Goal: Navigation & Orientation: Understand site structure

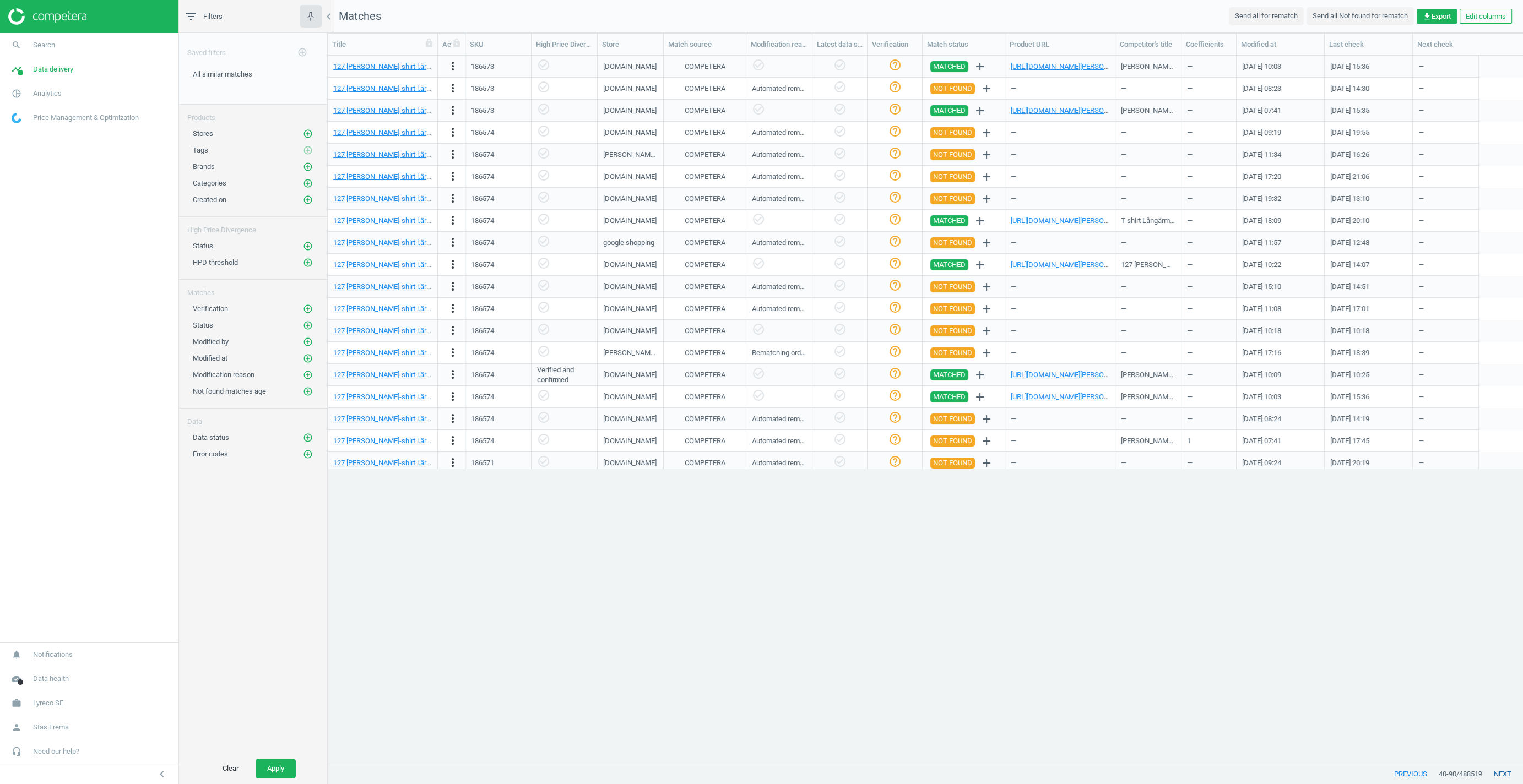
scroll to position [708, 1196]
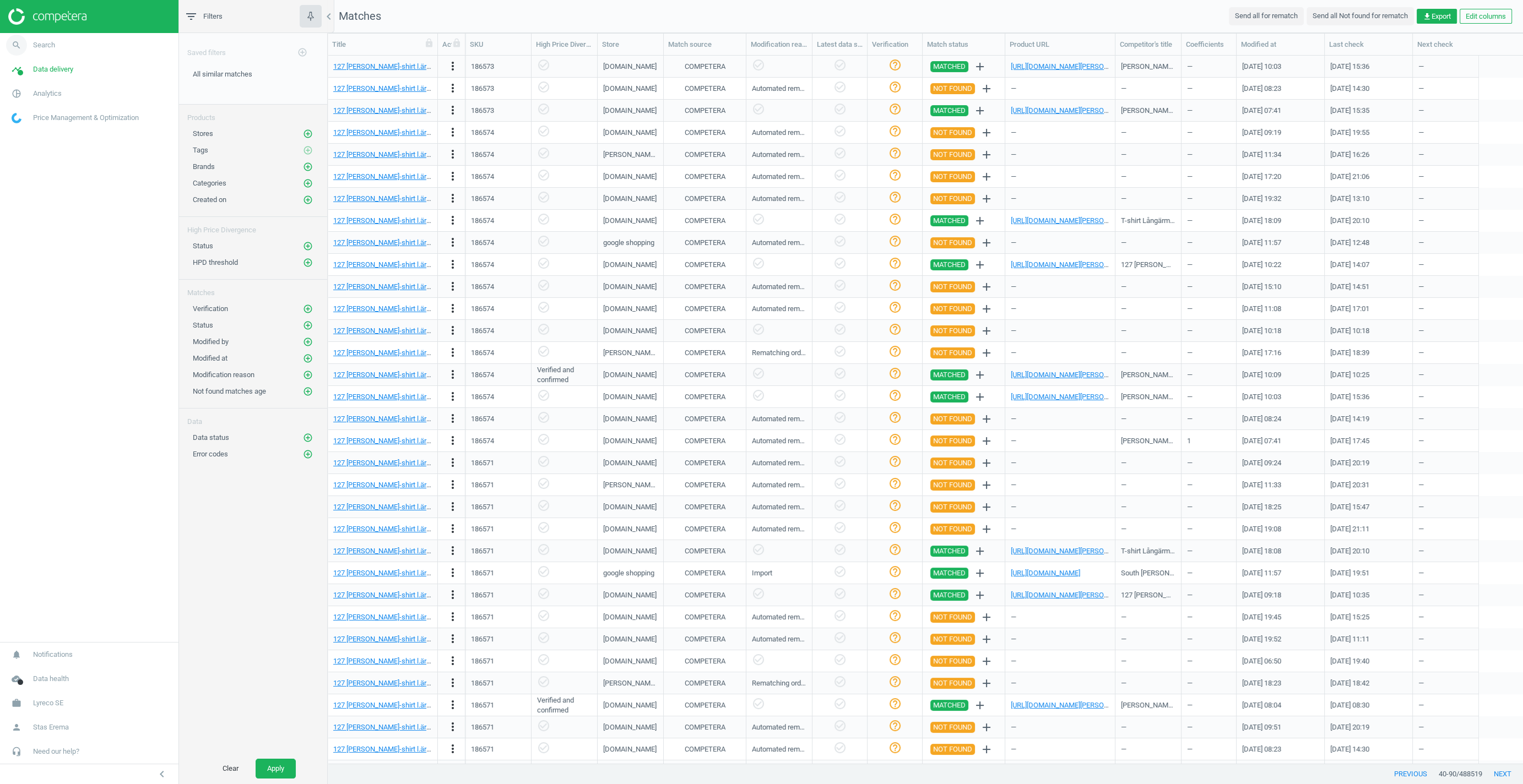
click at [37, 47] on span "Search" at bounding box center [44, 45] width 22 height 10
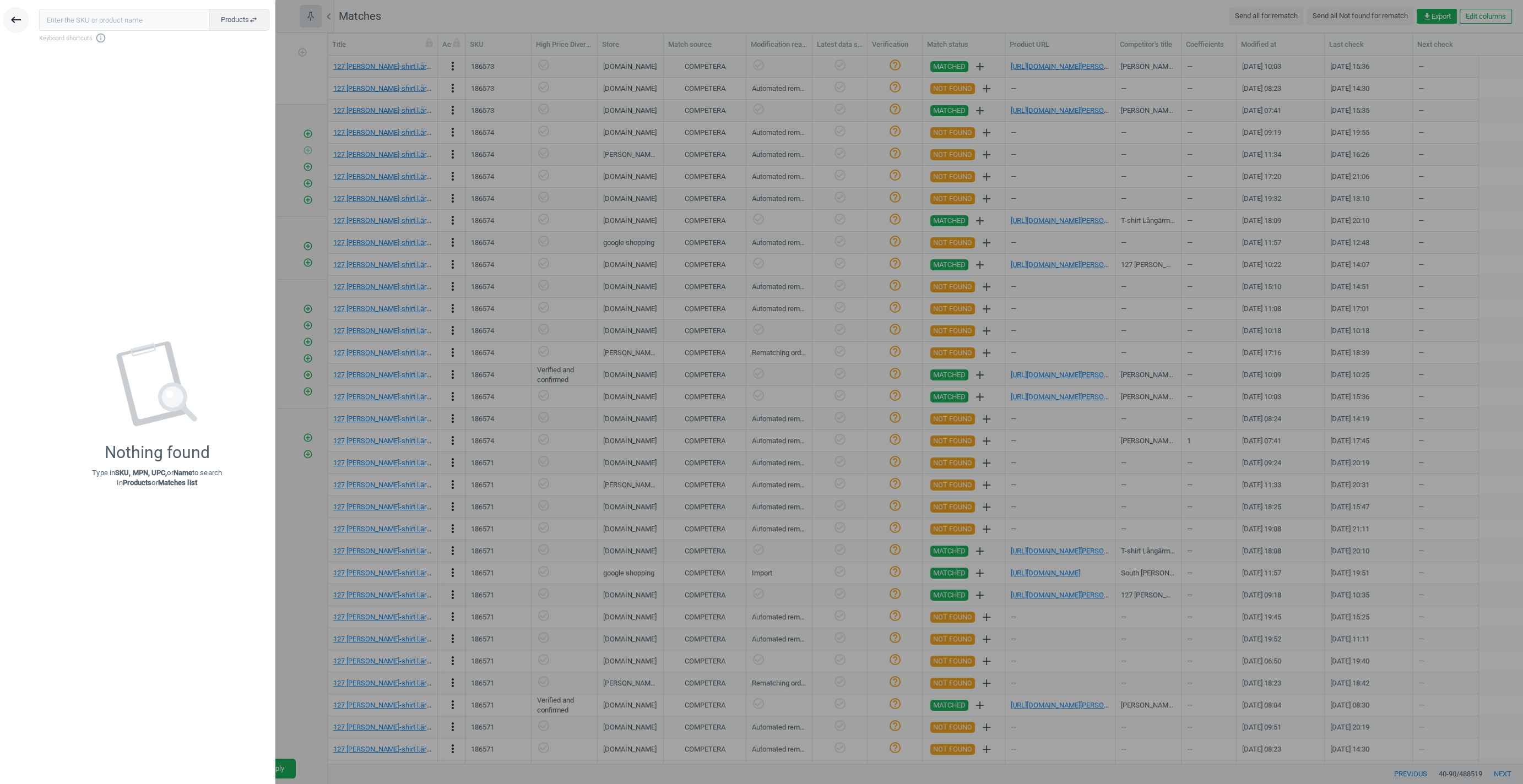
click at [13, 18] on icon "keyboard_backspace" at bounding box center [16, 20] width 13 height 13
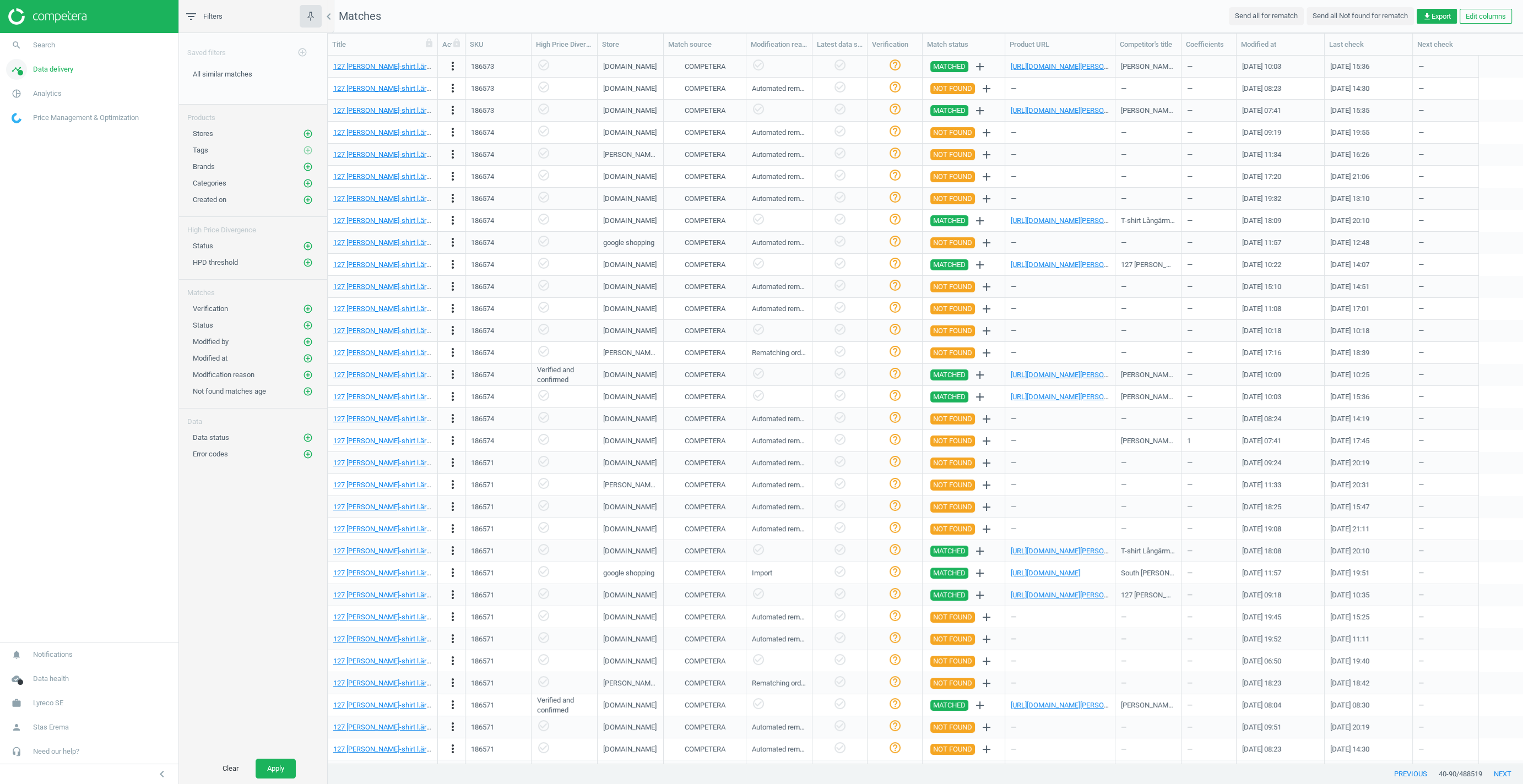
click at [44, 72] on span "Data delivery" at bounding box center [53, 69] width 41 height 10
click at [27, 95] on span "Overview" at bounding box center [25, 93] width 27 height 9
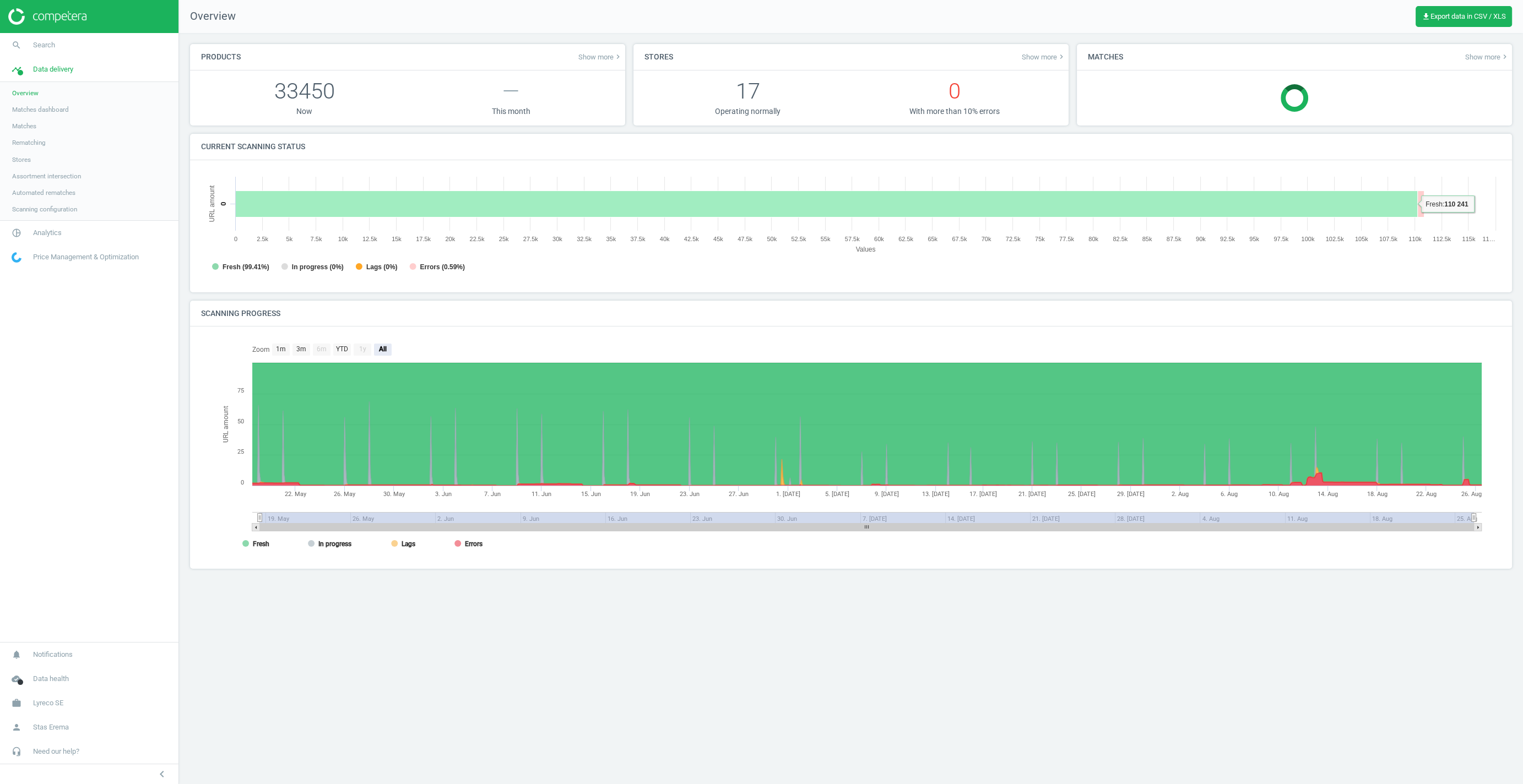
scroll to position [221, 1300]
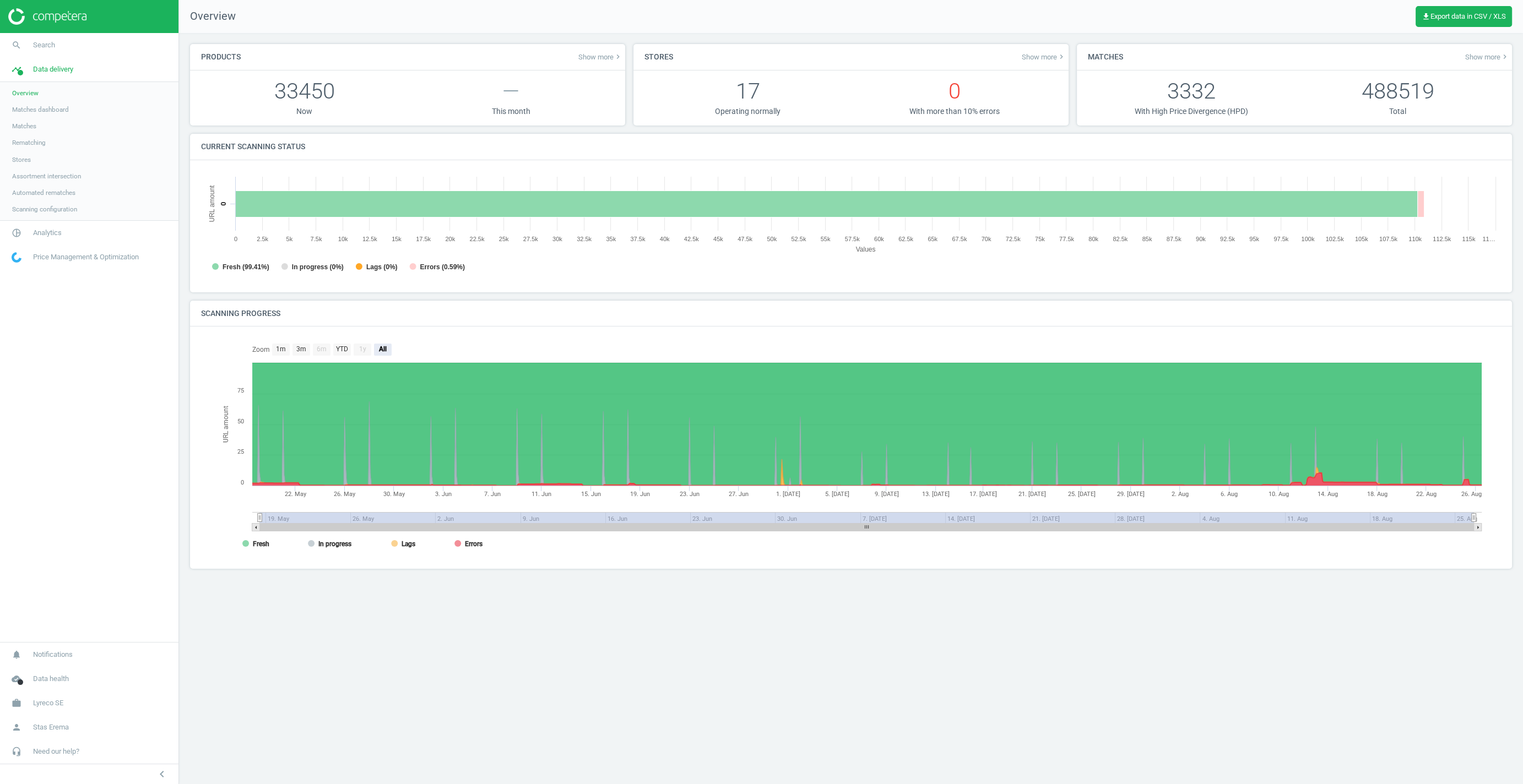
click at [1071, 55] on div "Stores Show more keyboard_arrow_right 17 Operating normally 0 With more than 10…" at bounding box center [851, 88] width 444 height 90
click at [40, 114] on span "Matches dashboard" at bounding box center [40, 109] width 56 height 9
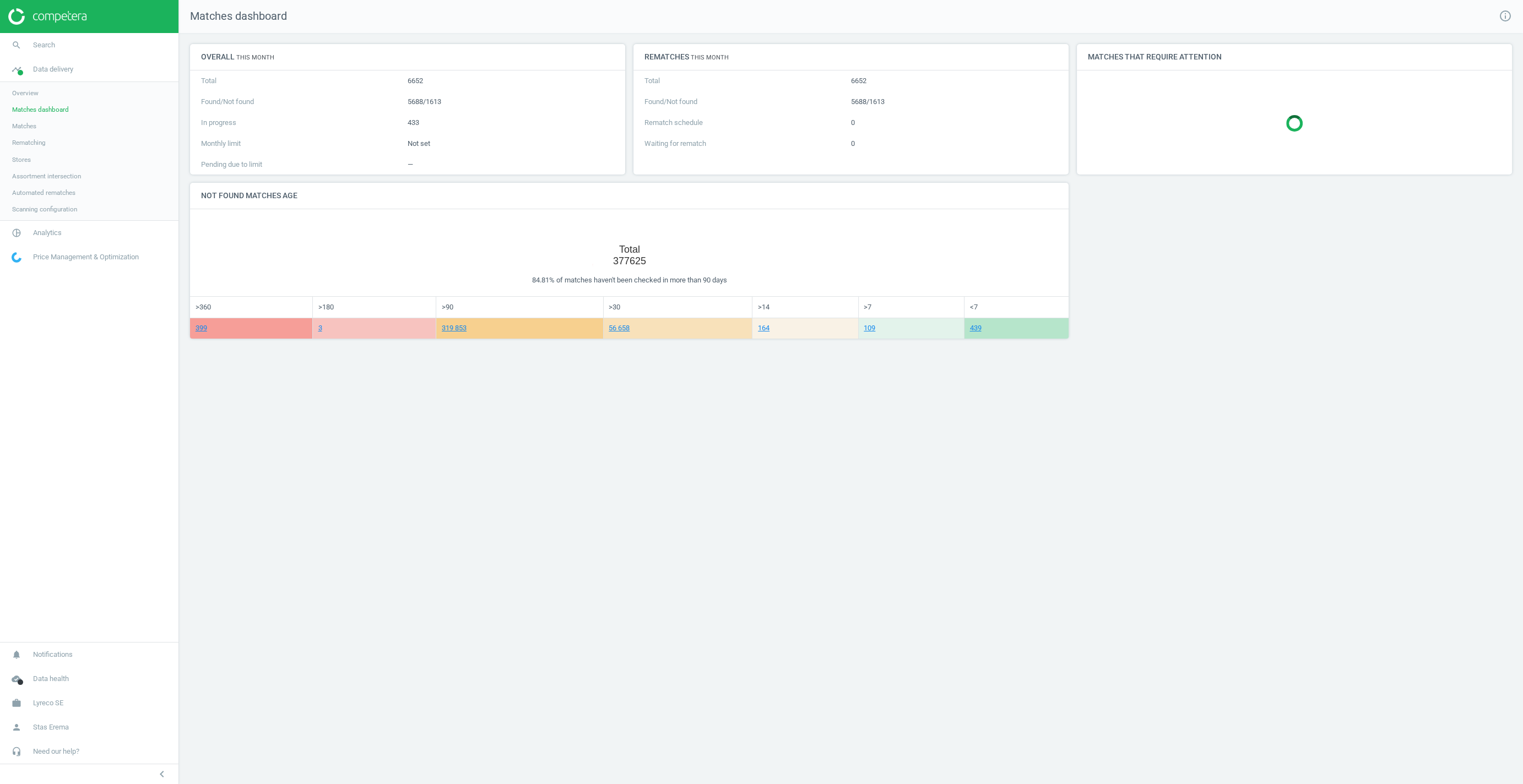
click at [28, 128] on span "Matches" at bounding box center [24, 125] width 24 height 9
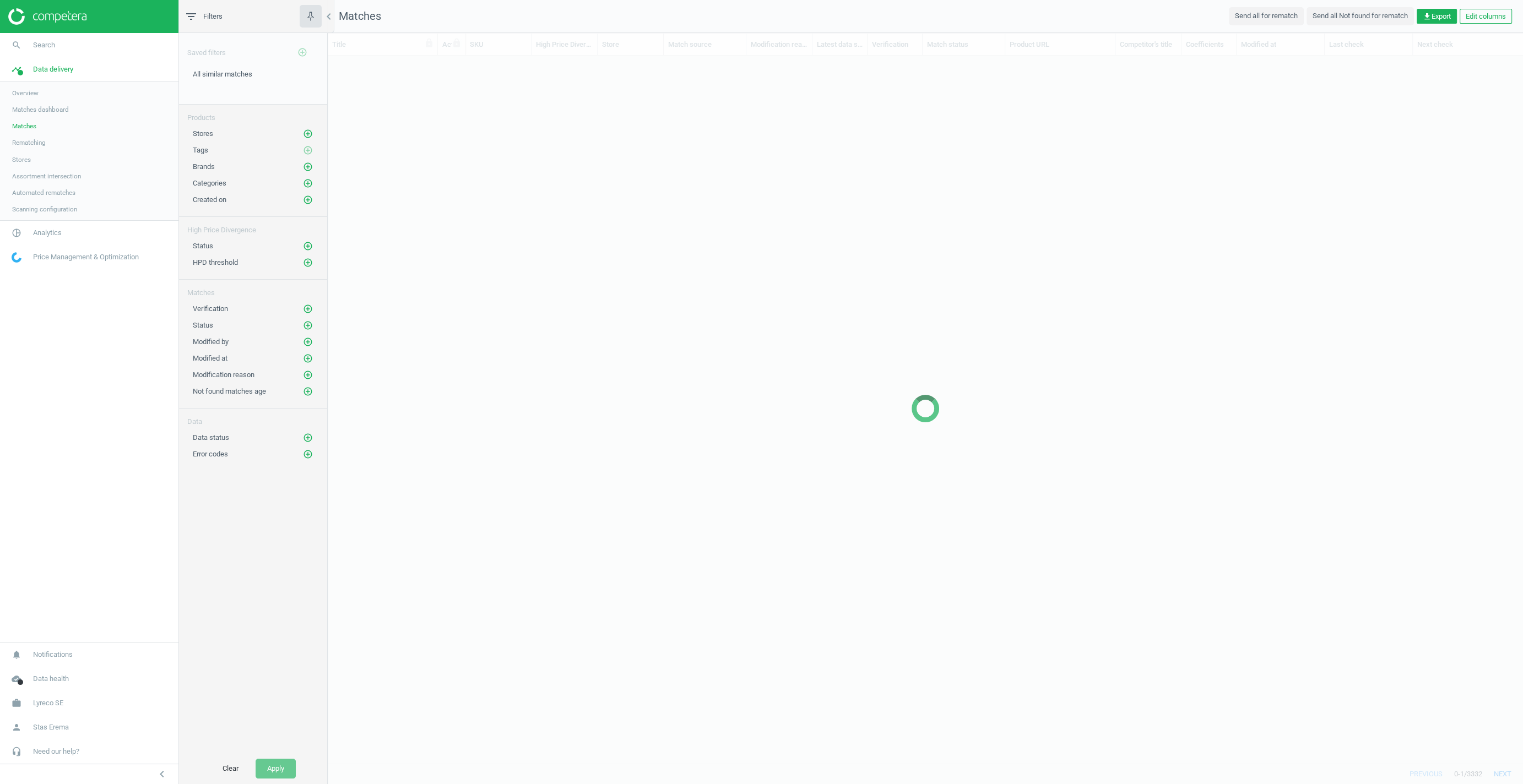
scroll to position [708, 1196]
click at [33, 141] on span "Rematching" at bounding box center [29, 142] width 34 height 9
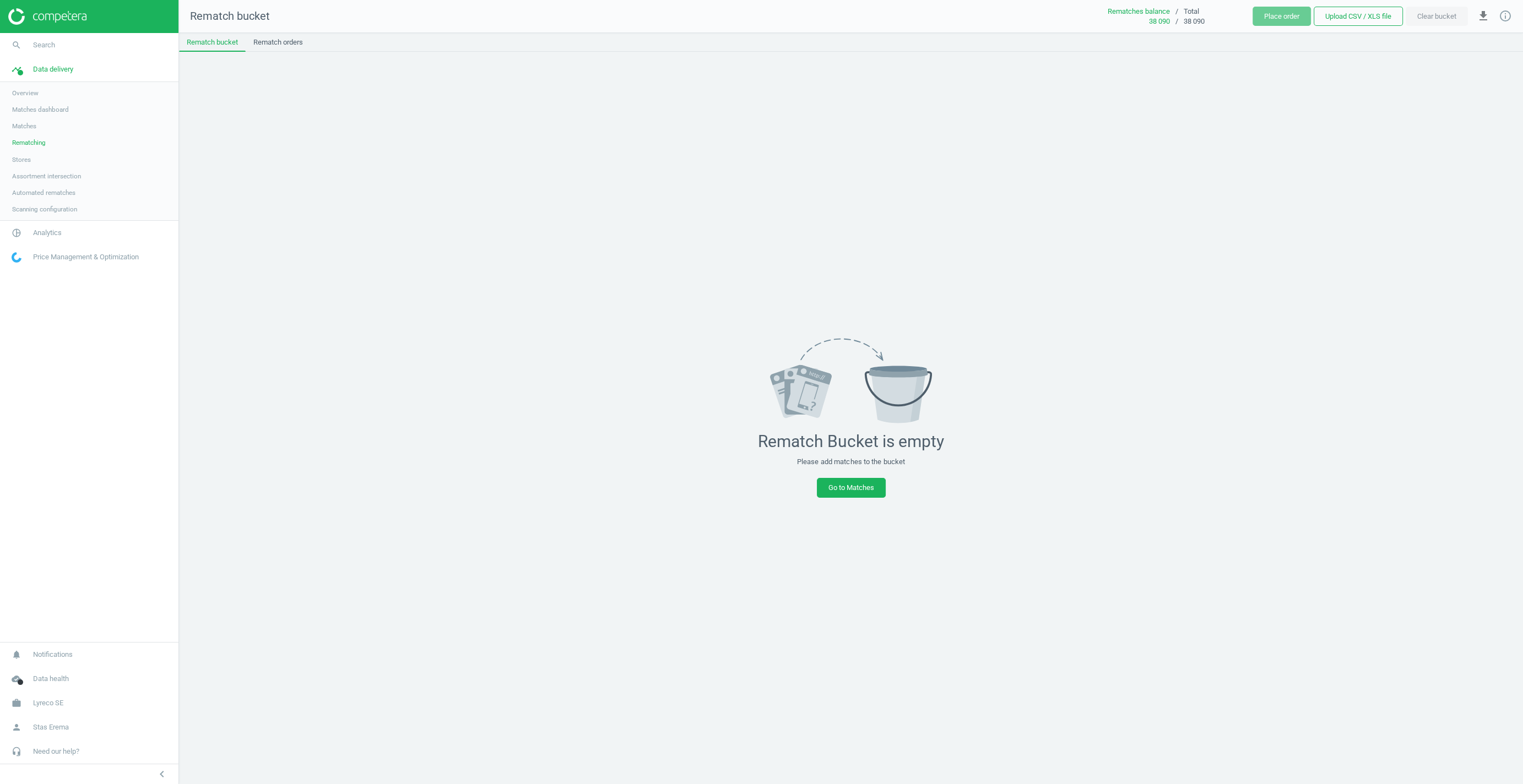
click at [29, 92] on span "Overview" at bounding box center [25, 93] width 27 height 9
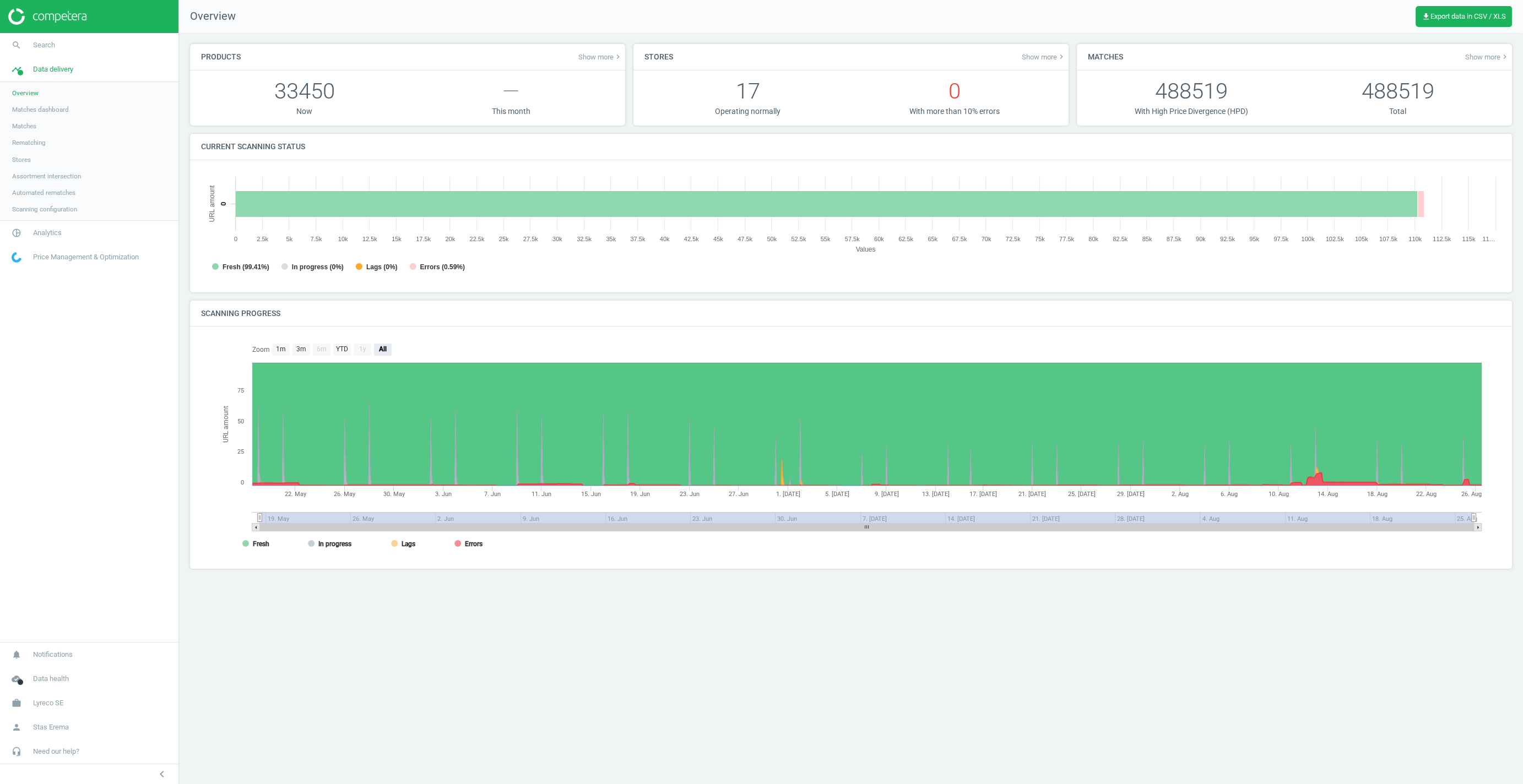
scroll to position [221, 1300]
click at [186, 44] on div "Products Show more keyboard_arrow_right 33450 Now — This month" at bounding box center [408, 88] width 444 height 90
drag, startPoint x: 186, startPoint y: 44, endPoint x: 1486, endPoint y: 127, distance: 1302.6
click at [1486, 127] on div "Products Show more keyboard_arrow_right 33450 Now — This month Stores Show more…" at bounding box center [851, 88] width 1330 height 90
click at [1487, 127] on div "Matches Show more keyboard_arrow_right 3332 With High Price Divergence (HPD) 48…" at bounding box center [1295, 88] width 444 height 90
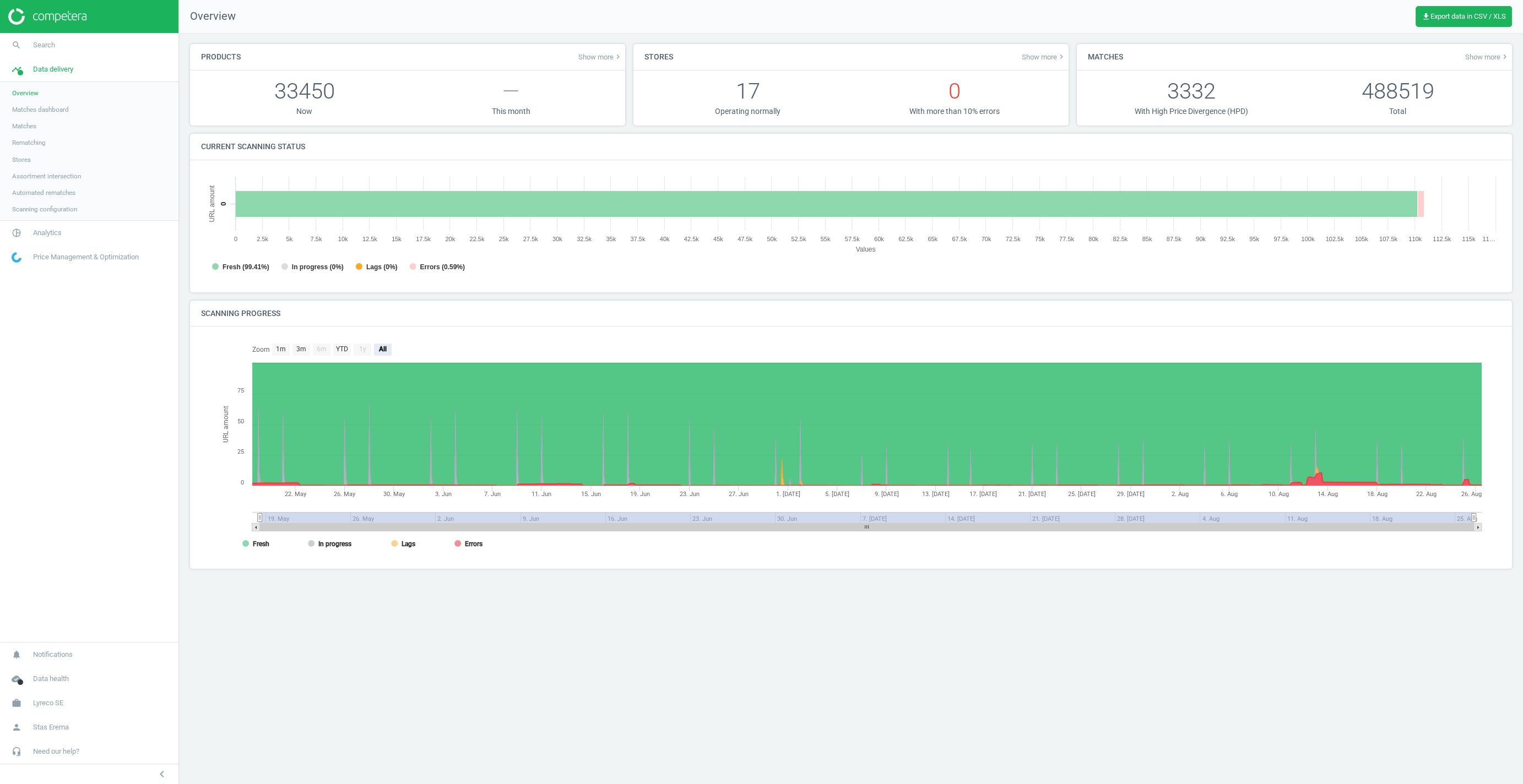
drag, startPoint x: 1487, startPoint y: 127, endPoint x: 193, endPoint y: 49, distance: 1296.3
click at [193, 49] on div "Products Show more keyboard_arrow_right 33450 Now — This month Stores Show more…" at bounding box center [851, 88] width 1330 height 90
click at [189, 35] on div "Products Show more keyboard_arrow_right 33450 Now — This month Stores Show more…" at bounding box center [851, 311] width 1344 height 555
drag, startPoint x: 189, startPoint y: 35, endPoint x: 1448, endPoint y: 124, distance: 1262.1
click at [1448, 124] on div "Products Show more keyboard_arrow_right 33450 Now — This month Stores Show more…" at bounding box center [851, 311] width 1344 height 555
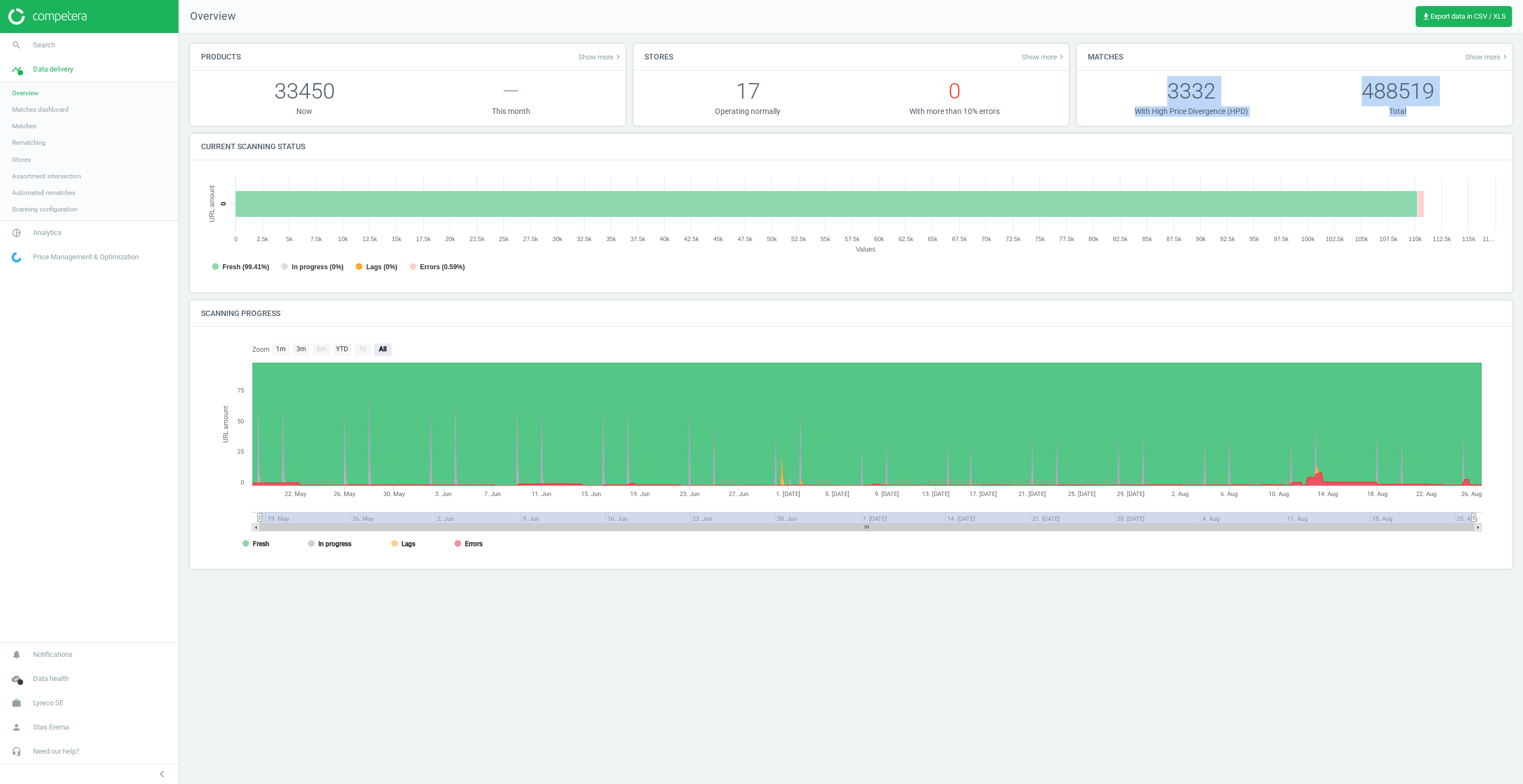
click at [1451, 129] on div "Matches Show more keyboard_arrow_right 3332 With High Price Divergence (HPD) 48…" at bounding box center [1295, 88] width 444 height 90
drag, startPoint x: 1451, startPoint y: 129, endPoint x: 194, endPoint y: 48, distance: 1259.6
click at [194, 48] on div "Products Show more keyboard_arrow_right 33450 Now — This month Stores Show more…" at bounding box center [851, 88] width 1330 height 90
click at [189, 42] on div "Products Show more keyboard_arrow_right 33450 Now — This month Stores Show more…" at bounding box center [851, 311] width 1344 height 555
drag, startPoint x: 189, startPoint y: 42, endPoint x: 1468, endPoint y: 124, distance: 1281.6
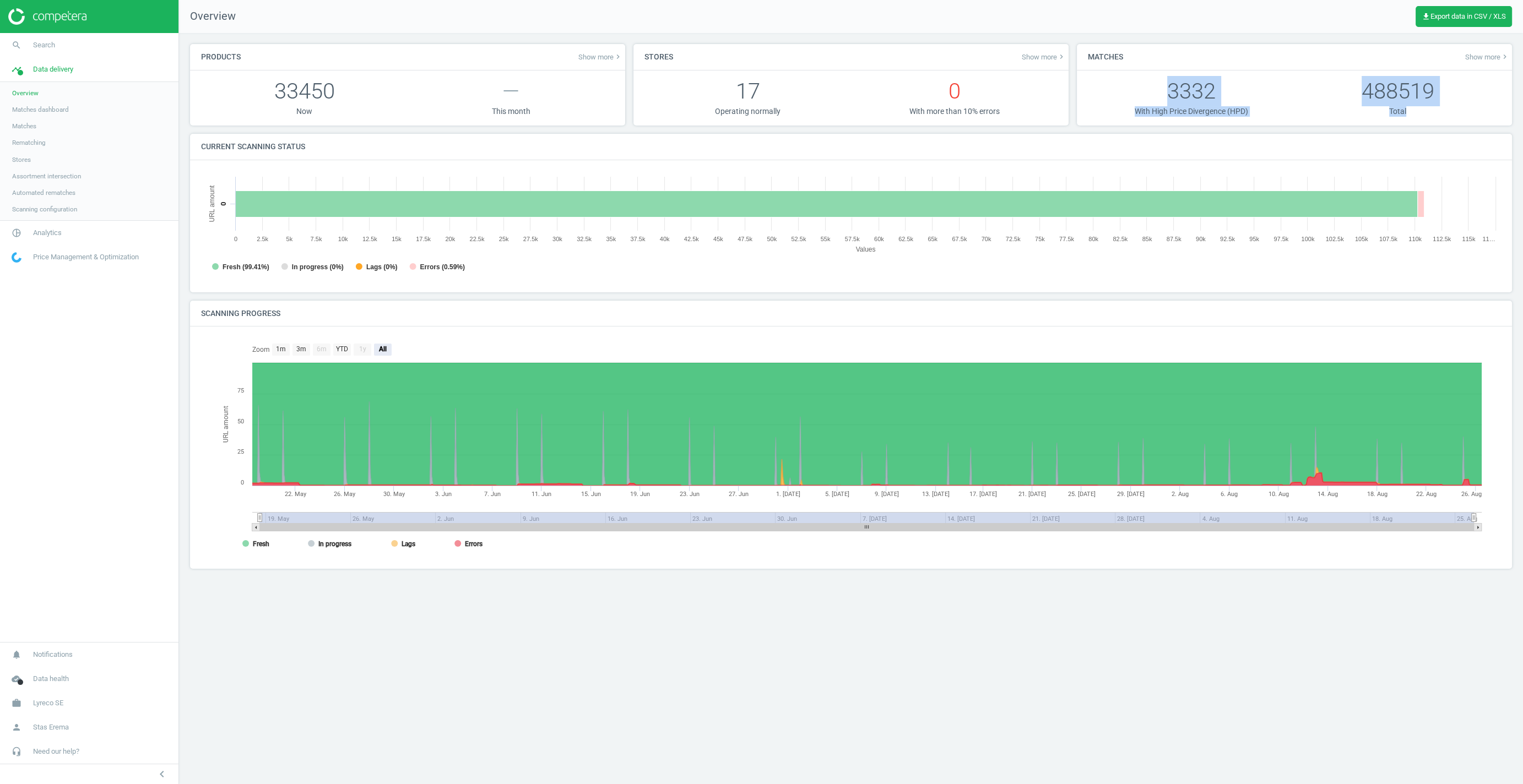
click at [1471, 123] on div "Products Show more keyboard_arrow_right 33450 Now — This month Stores Show more…" at bounding box center [851, 311] width 1344 height 555
click at [1466, 127] on div "Matches Show more keyboard_arrow_right 3332 With High Price Divergence (HPD) 48…" at bounding box center [1295, 88] width 444 height 90
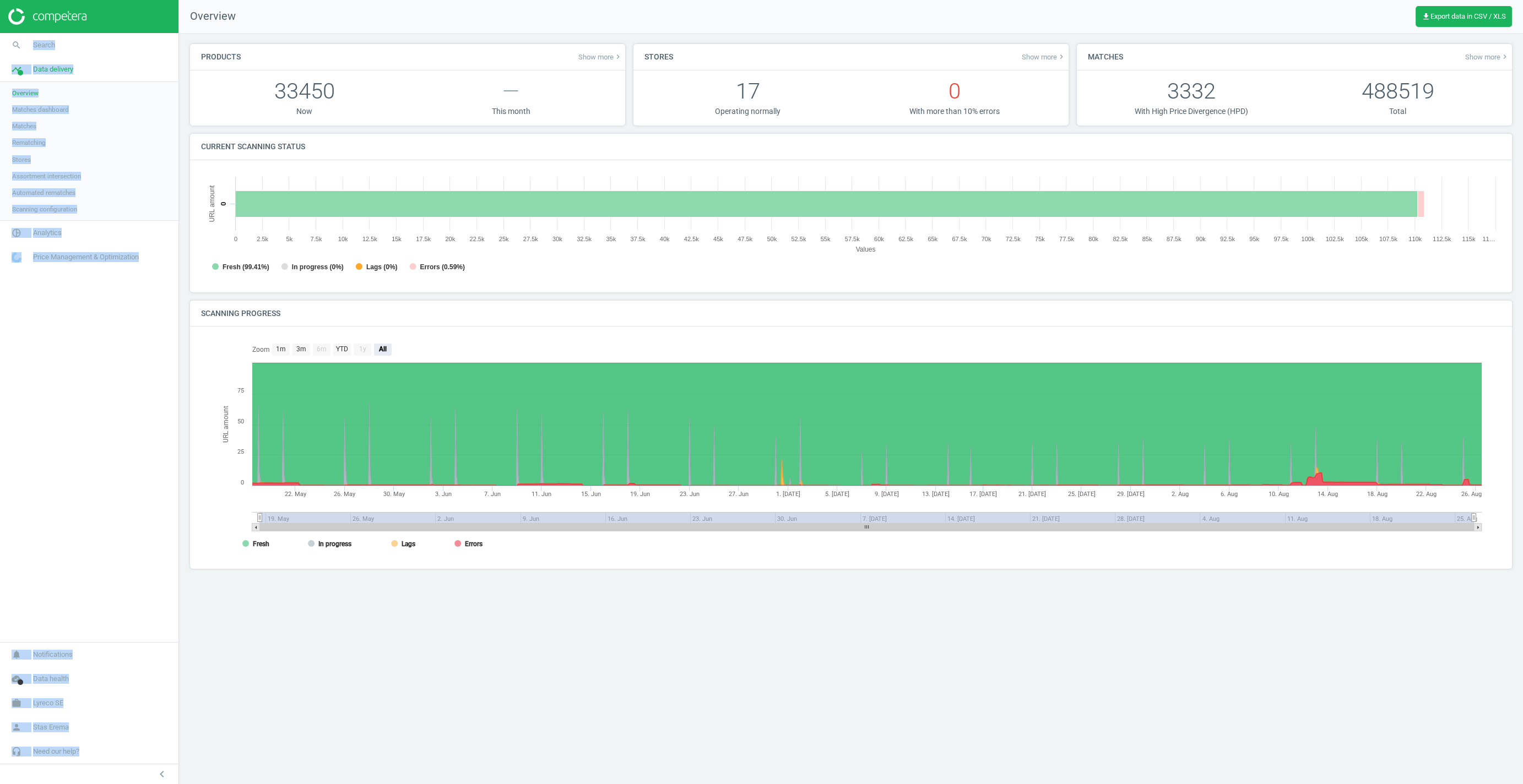
drag, startPoint x: 1466, startPoint y: 127, endPoint x: 183, endPoint y: 40, distance: 1285.9
click at [179, 42] on div "Products Show more keyboard_arrow_right 33450 Now — This month Stores Show more…" at bounding box center [851, 408] width 1344 height 751
click at [215, 40] on div "Products Show more keyboard_arrow_right 33450 Now — This month Stores Show more…" at bounding box center [851, 311] width 1344 height 555
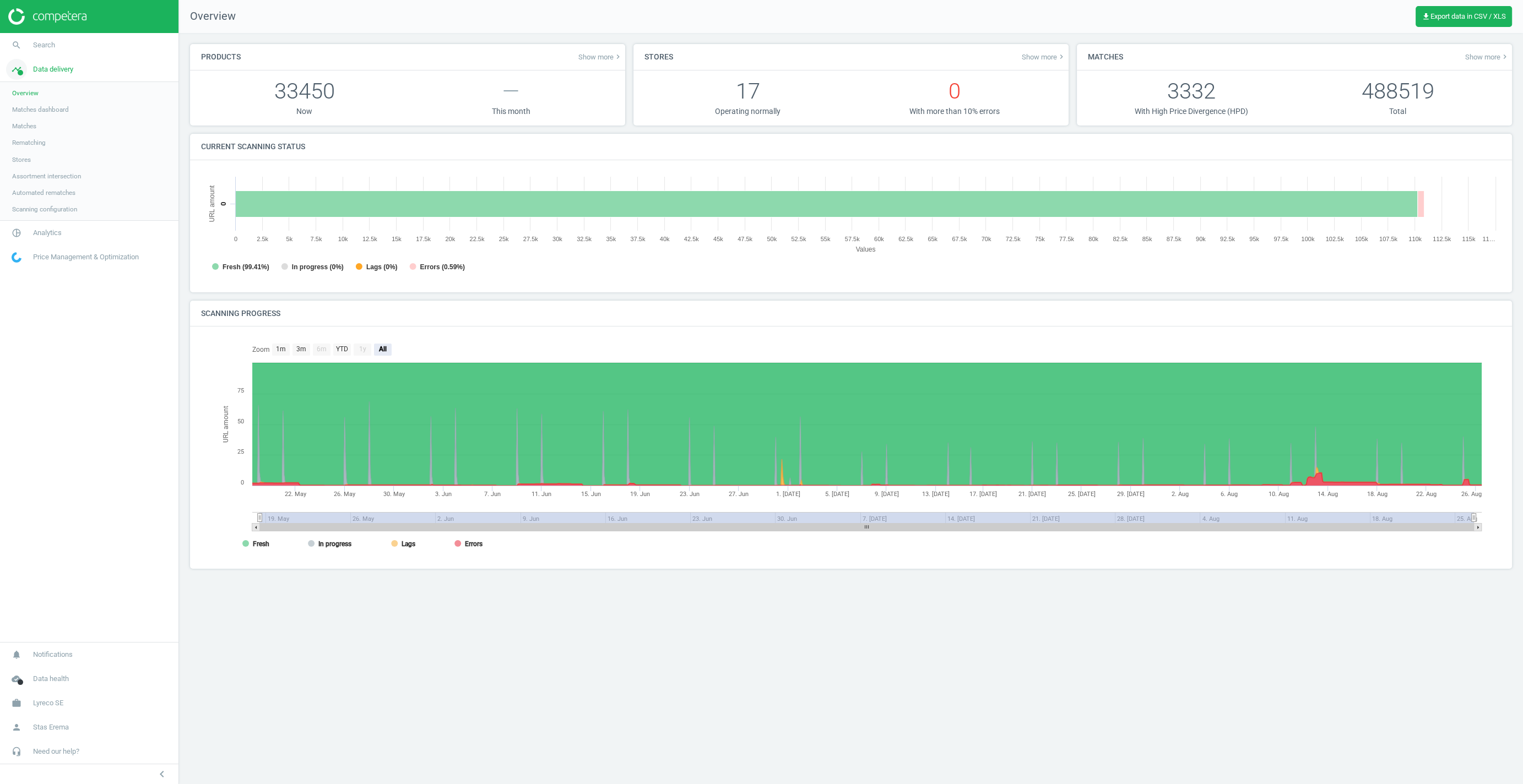
click at [47, 70] on span "Data delivery" at bounding box center [53, 69] width 41 height 10
click at [45, 89] on link "pie_chart_outlined Analytics" at bounding box center [89, 94] width 179 height 24
click at [25, 133] on span "Products" at bounding box center [25, 133] width 26 height 9
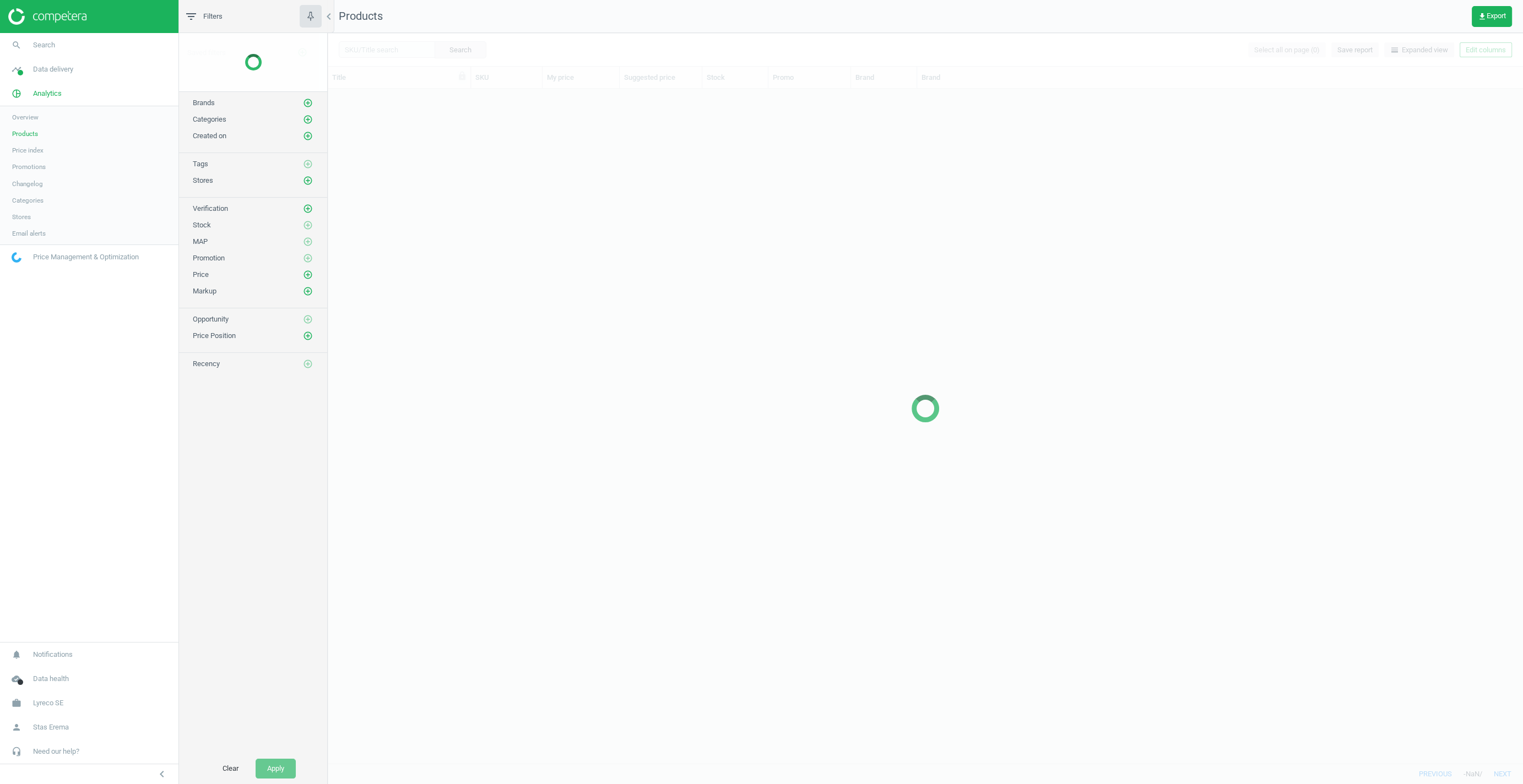
scroll to position [674, 1196]
click at [337, 111] on div at bounding box center [926, 408] width 1196 height 751
